Goal: Transaction & Acquisition: Book appointment/travel/reservation

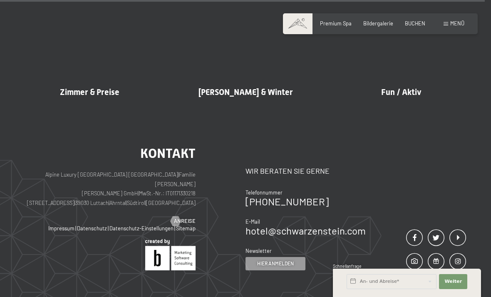
scroll to position [3464, 0]
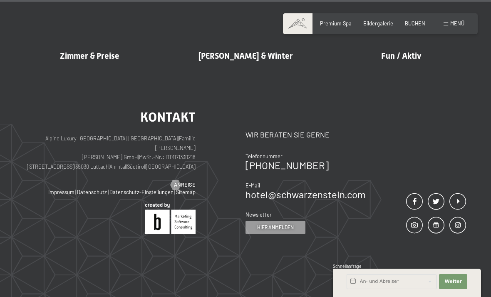
click at [411, 23] on span "BUCHEN" at bounding box center [415, 23] width 20 height 7
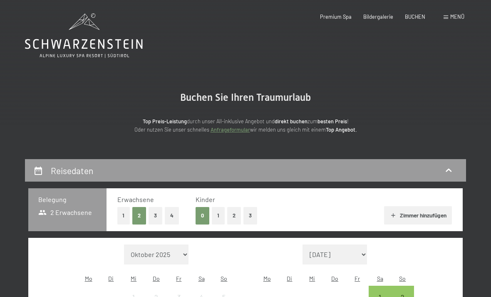
click at [224, 217] on button "1" at bounding box center [218, 215] width 13 height 17
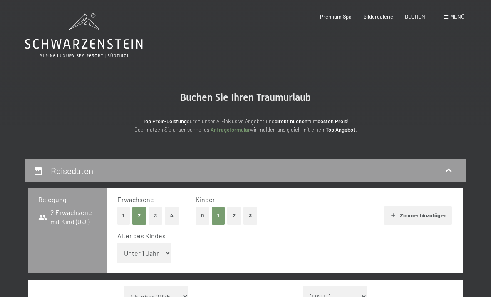
click at [161, 246] on select "Unter 1 Jahr 1 Jahr 2 Jahre 3 Jahre 4 Jahre 5 Jahre 6 Jahre 7 Jahre 8 Jahre 9 J…" at bounding box center [144, 252] width 54 height 20
click at [153, 252] on select "Unter 1 Jahr 1 Jahr 2 Jahre 3 Jahre 4 Jahre 5 Jahre 6 Jahre 7 Jahre 8 Jahre 9 J…" at bounding box center [144, 252] width 54 height 20
select select "16"
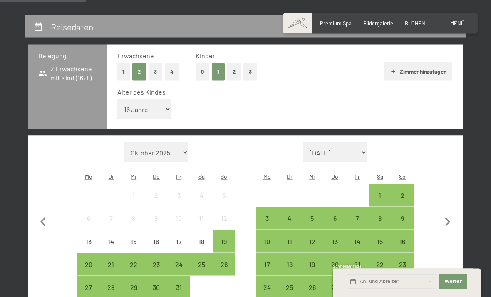
scroll to position [144, 0]
click at [450, 197] on button "button" at bounding box center [447, 220] width 17 height 156
select select "[DATE]"
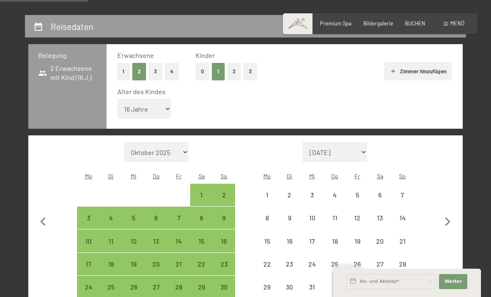
click at [451, 213] on icon "button" at bounding box center [447, 221] width 17 height 17
select select "[DATE]"
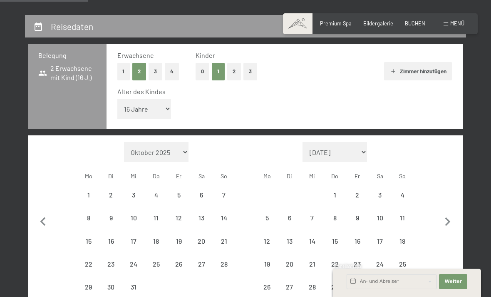
click at [451, 213] on icon "button" at bounding box center [447, 221] width 17 height 17
select select "[DATE]"
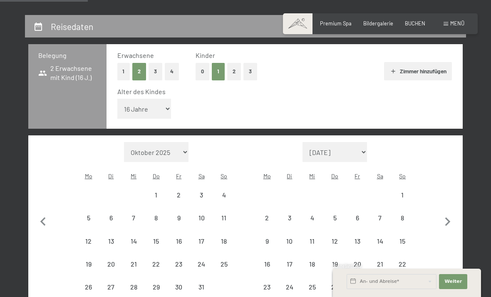
click at [448, 217] on icon "button" at bounding box center [447, 221] width 5 height 9
select select "[DATE]"
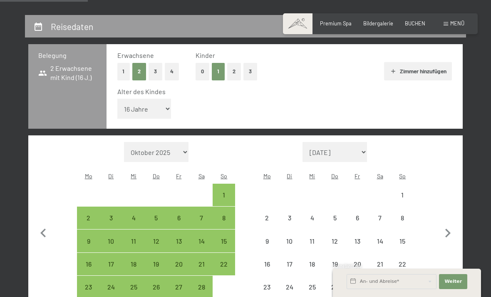
click at [449, 224] on icon "button" at bounding box center [447, 232] width 17 height 17
select select "[DATE]"
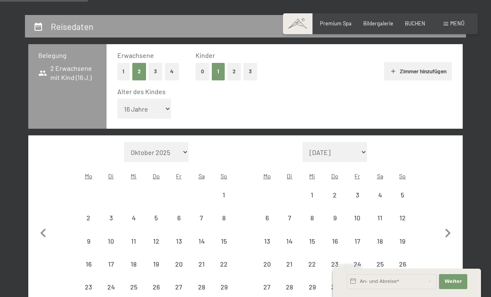
select select "[DATE]"
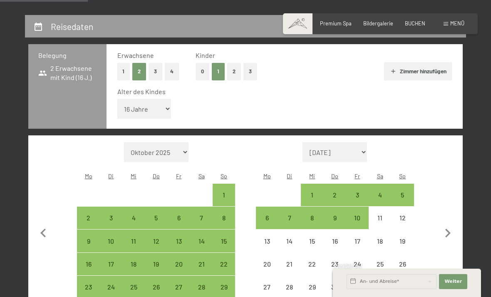
click at [452, 224] on icon "button" at bounding box center [447, 232] width 17 height 17
select select "[DATE]"
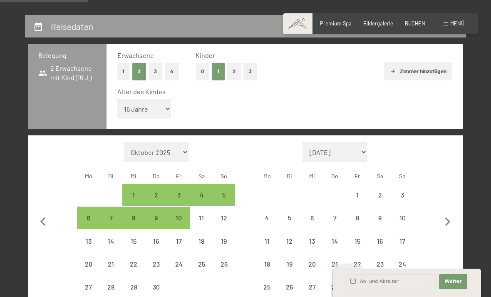
select select "[DATE]"
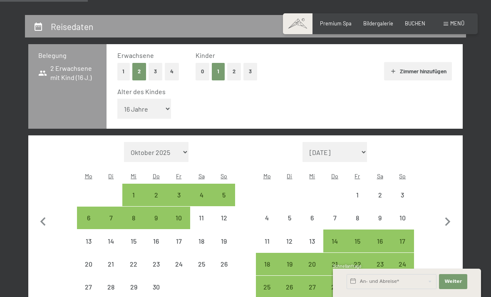
click at [453, 213] on icon "button" at bounding box center [447, 221] width 17 height 17
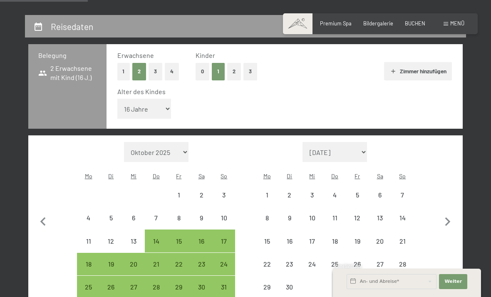
select select "[DATE]"
click at [453, 213] on icon "button" at bounding box center [447, 221] width 17 height 17
select select "[DATE]"
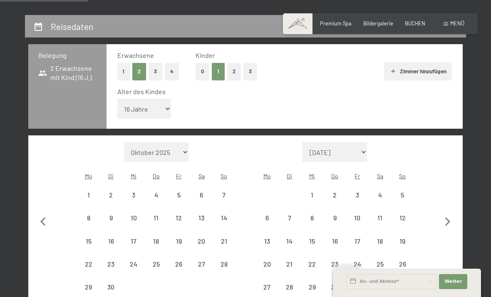
select select "[DATE]"
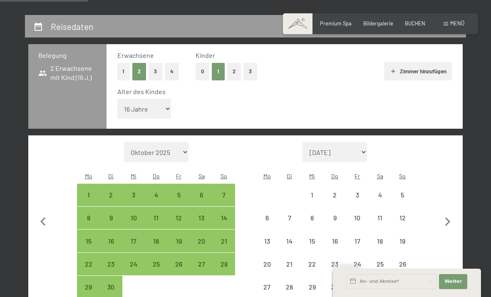
select select "[DATE]"
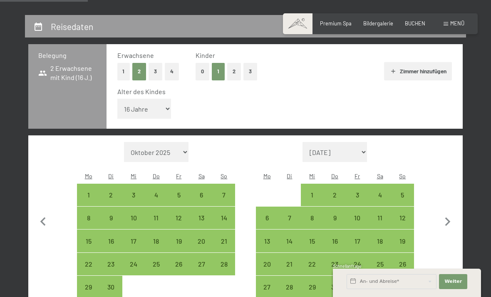
click at [377, 238] on div "18" at bounding box center [379, 248] width 21 height 21
select select "[DATE]"
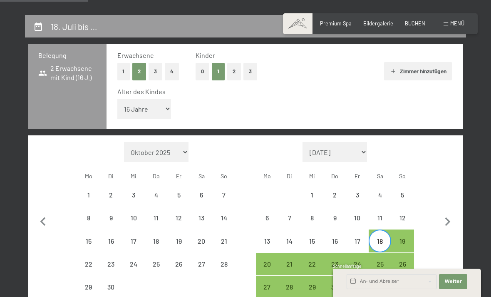
click at [292, 283] on div "28" at bounding box center [289, 293] width 21 height 21
select select "[DATE]"
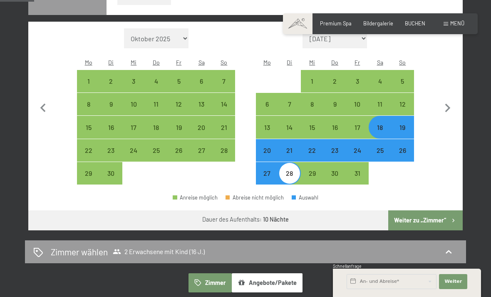
click at [423, 210] on button "Weiter zu „Zimmer“" at bounding box center [425, 220] width 74 height 20
select select "[DATE]"
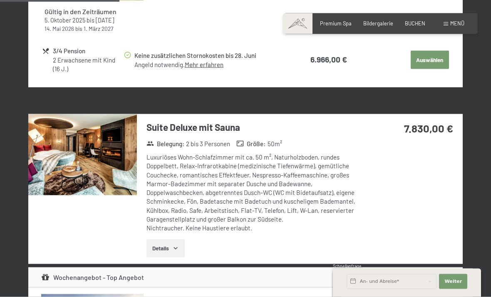
scroll to position [837, 0]
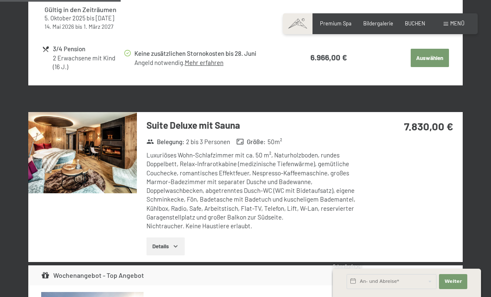
click at [173, 237] on button "Details" at bounding box center [165, 246] width 38 height 18
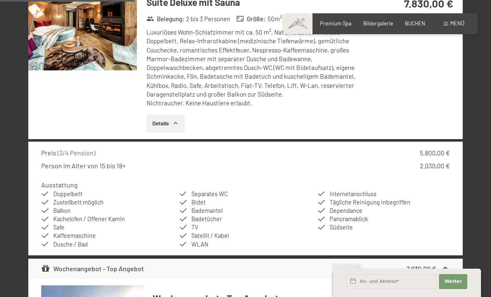
scroll to position [961, 0]
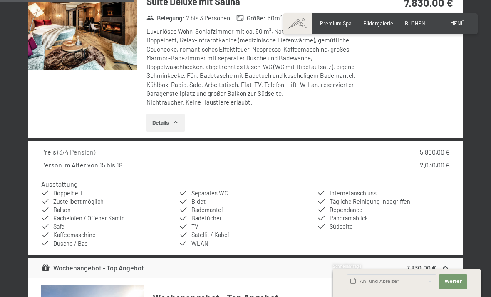
click at [173, 116] on button "Details" at bounding box center [165, 123] width 38 height 18
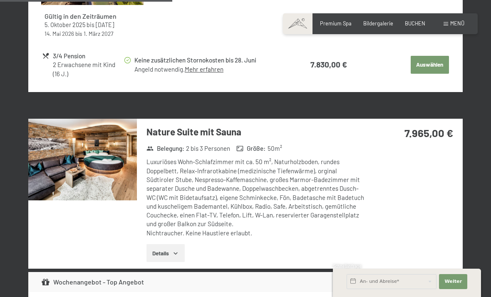
scroll to position [1202, 0]
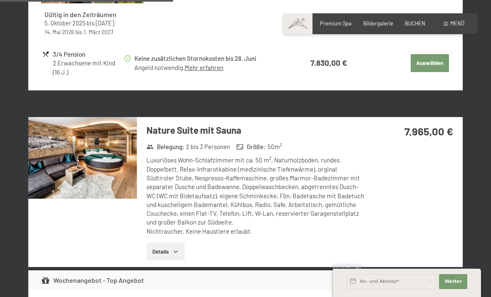
click at [178, 248] on icon "button" at bounding box center [175, 251] width 7 height 7
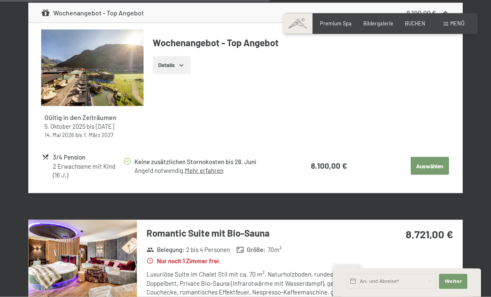
scroll to position [1945, 0]
